Goal: Navigation & Orientation: Find specific page/section

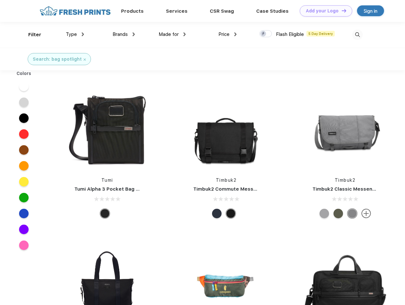
scroll to position [0, 0]
click at [324, 11] on link "Add your Logo Design Tool" at bounding box center [326, 10] width 52 height 11
click at [0, 0] on div "Design Tool" at bounding box center [0, 0] width 0 height 0
click at [341, 10] on link "Add your Logo Design Tool" at bounding box center [326, 10] width 52 height 11
click at [31, 35] on div "Filter" at bounding box center [34, 34] width 13 height 7
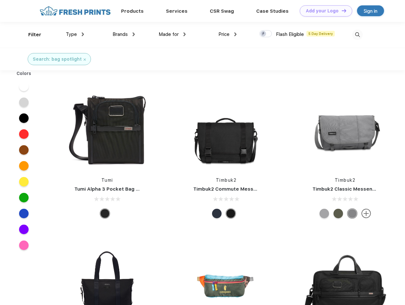
click at [75, 34] on span "Type" at bounding box center [71, 34] width 11 height 6
click at [124, 34] on span "Brands" at bounding box center [120, 34] width 15 height 6
click at [172, 34] on span "Made for" at bounding box center [169, 34] width 20 height 6
click at [228, 34] on span "Price" at bounding box center [223, 34] width 11 height 6
click at [266, 34] on div at bounding box center [265, 33] width 12 height 7
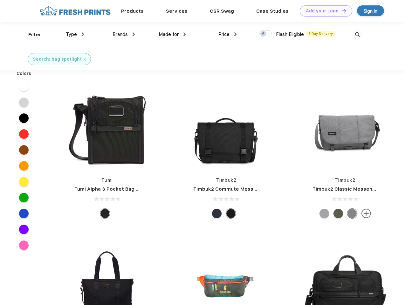
click at [263, 34] on input "checkbox" at bounding box center [261, 32] width 4 height 4
click at [357, 35] on img at bounding box center [357, 35] width 10 height 10
